Goal: Information Seeking & Learning: Learn about a topic

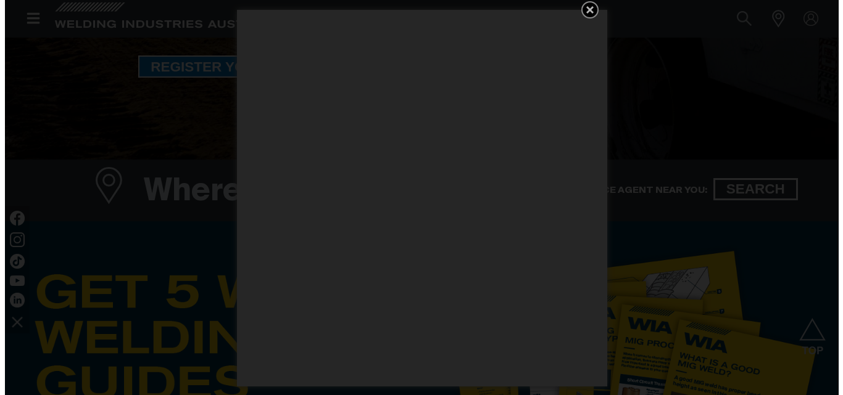
scroll to position [128, 0]
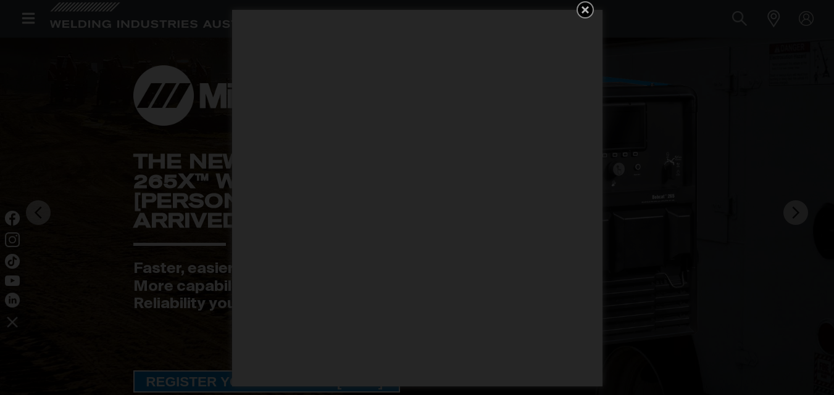
click at [585, 7] on icon "Get 5 WIA Welding Guides Free!" at bounding box center [584, 9] width 7 height 7
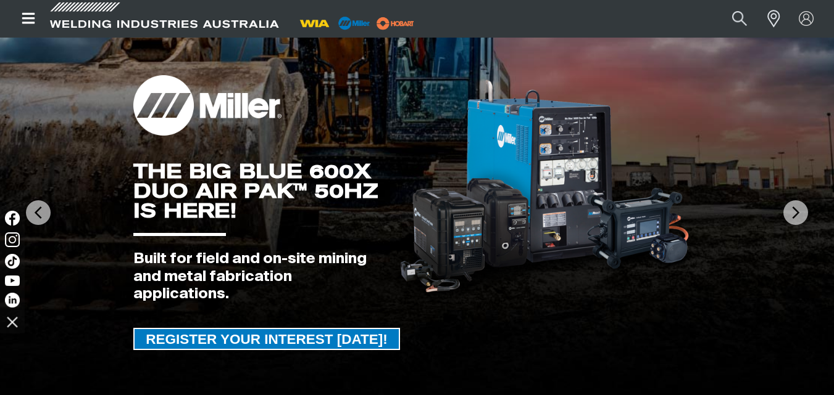
click at [27, 19] on icon "Open top menu" at bounding box center [28, 18] width 13 height 11
click at [181, 41] on div "GET A FREE 16TC & 12P SAMPLE PACK!" at bounding box center [416, 72] width 567 height 74
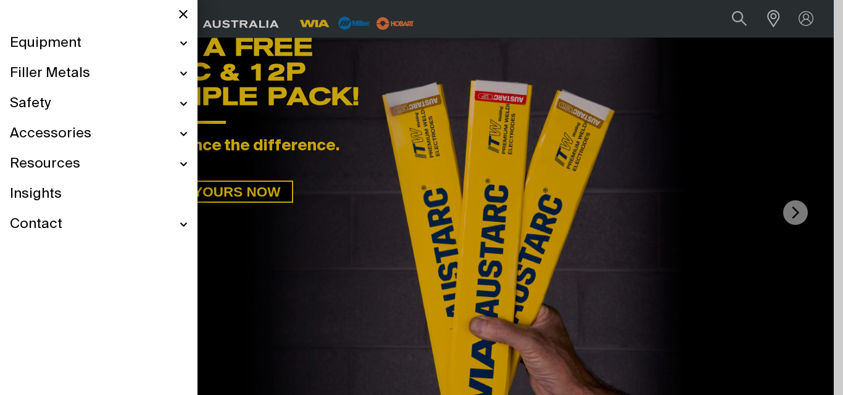
click at [184, 41] on div "Equipment" at bounding box center [99, 43] width 178 height 30
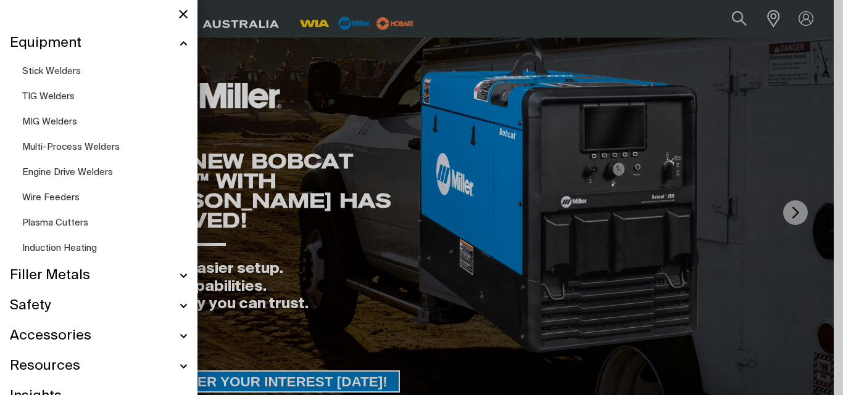
scroll to position [85, 0]
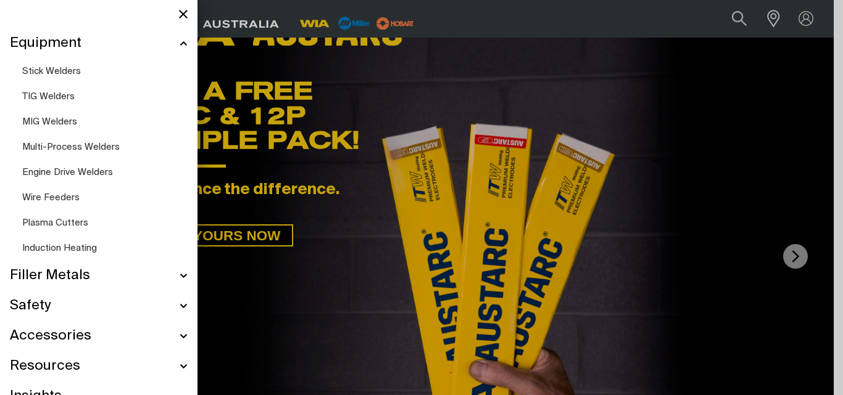
click at [56, 168] on span "Engine Drive Welders" at bounding box center [67, 172] width 91 height 9
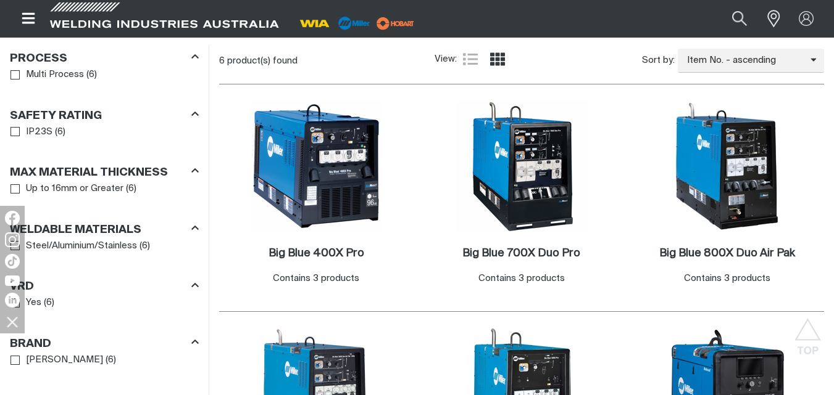
scroll to position [616, 0]
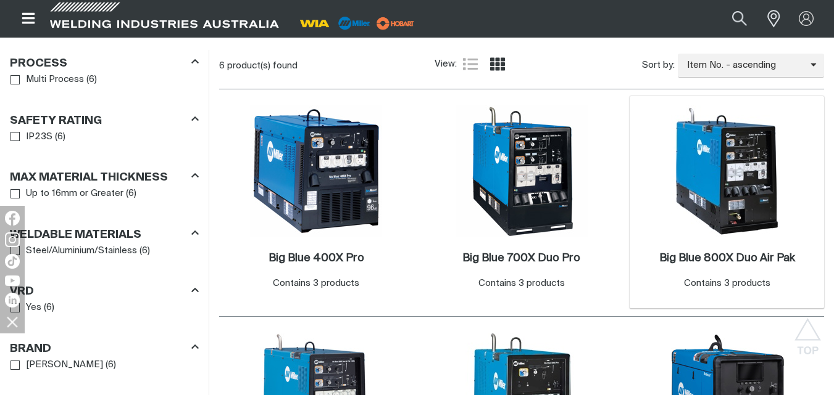
click at [737, 185] on img at bounding box center [727, 172] width 132 height 132
